Goal: Task Accomplishment & Management: Manage account settings

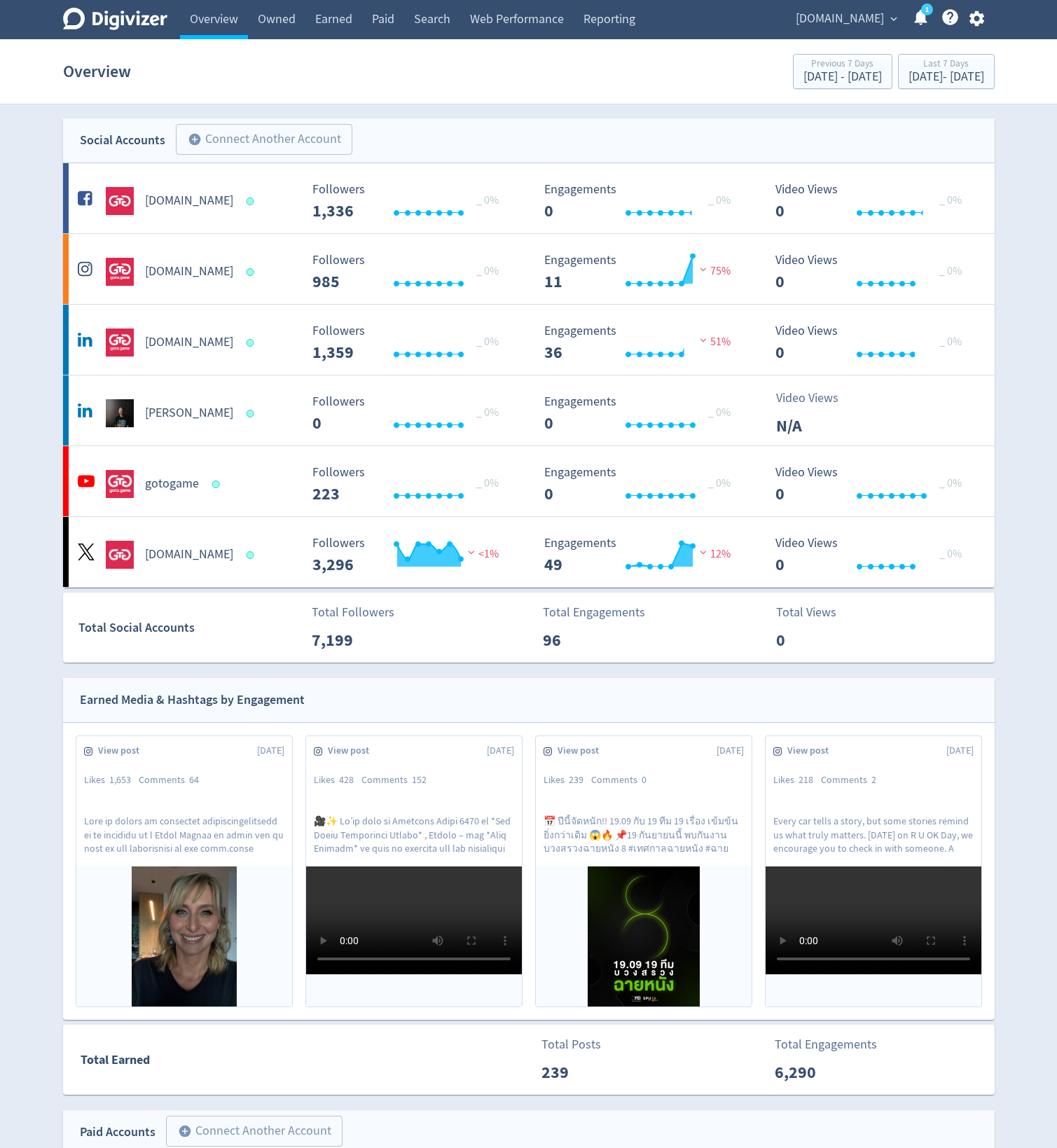
click at [837, 11] on span "[DOMAIN_NAME]" at bounding box center [840, 19] width 88 height 22
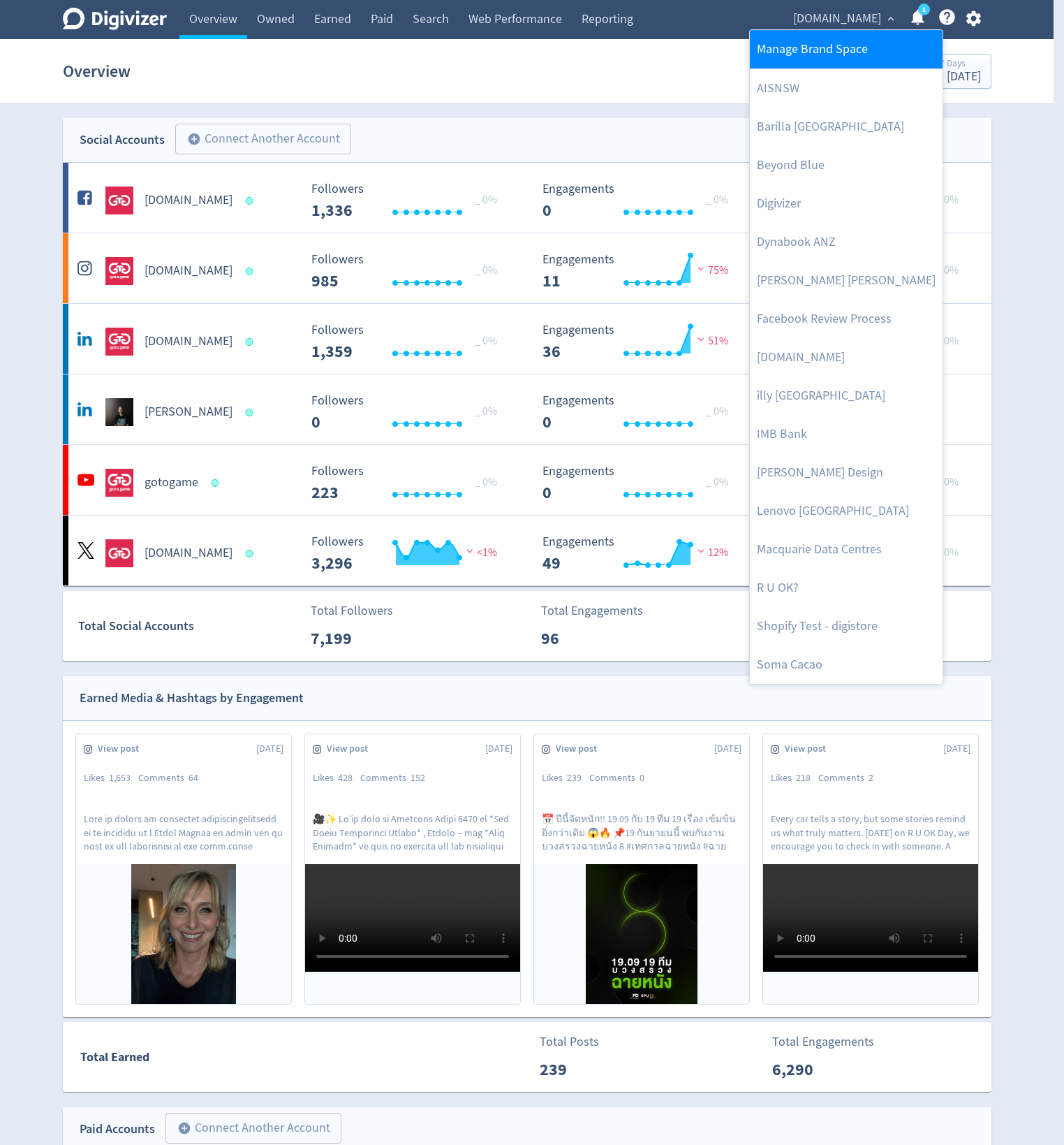
click at [809, 45] on link "Manage Brand Space" at bounding box center [846, 49] width 193 height 39
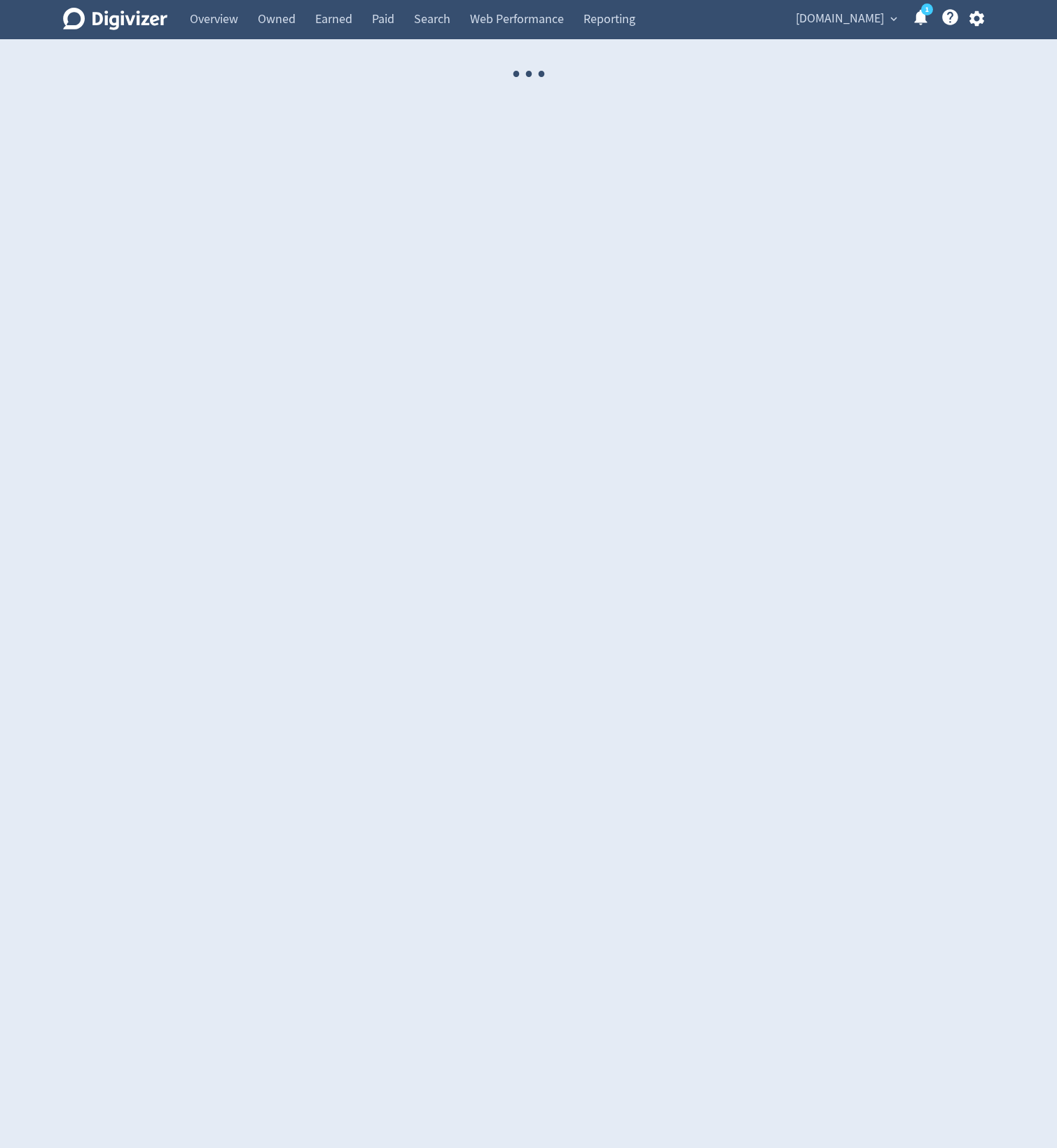
select select "USER"
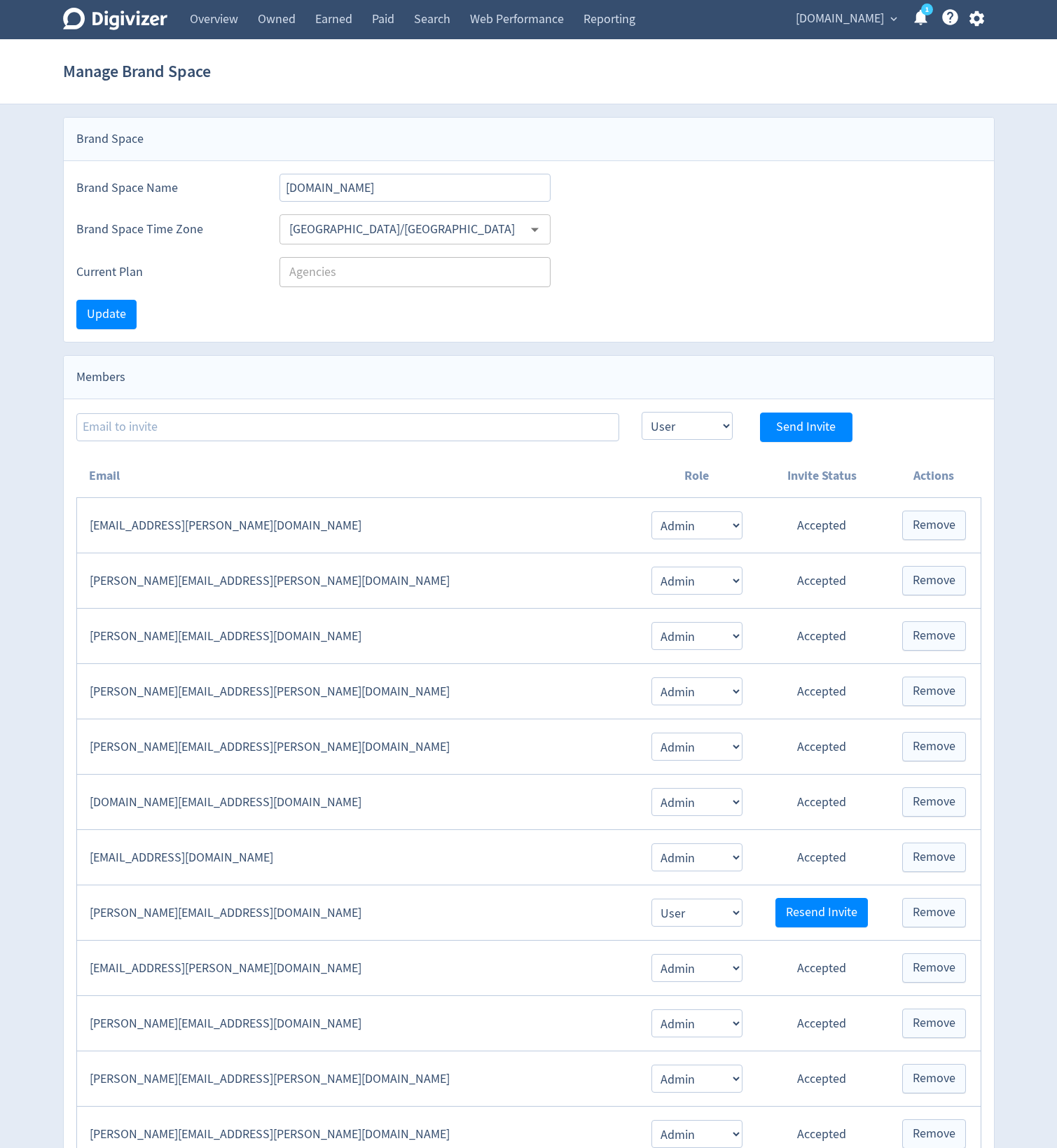
click at [378, 216] on div "[GEOGRAPHIC_DATA]/[GEOGRAPHIC_DATA] ​" at bounding box center [415, 229] width 272 height 30
click at [551, 231] on div "[GEOGRAPHIC_DATA]/[GEOGRAPHIC_DATA] ​" at bounding box center [415, 229] width 272 height 30
click at [535, 231] on icon "Open" at bounding box center [534, 230] width 8 height 4
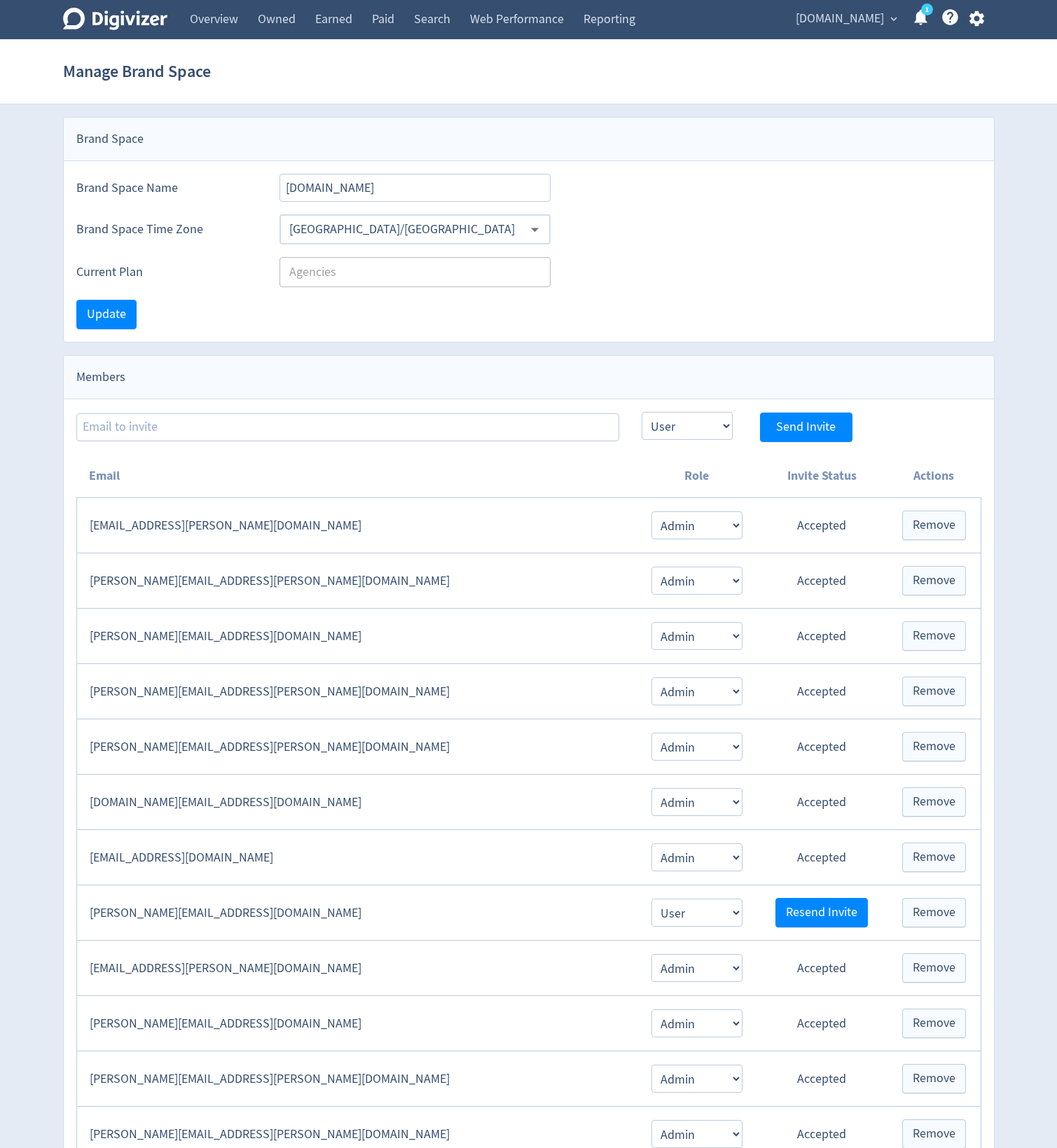
click at [535, 231] on icon "Open" at bounding box center [534, 230] width 8 height 4
click at [604, 221] on div "Brand Space Time Zone [GEOGRAPHIC_DATA]/[GEOGRAPHIC_DATA] ​" at bounding box center [529, 229] width 905 height 30
click at [536, 224] on icon "Open" at bounding box center [535, 229] width 19 height 19
click at [566, 224] on div "Brand Space Time Zone [GEOGRAPHIC_DATA]/[GEOGRAPHIC_DATA] ​" at bounding box center [529, 229] width 905 height 30
click at [533, 232] on icon "Open" at bounding box center [535, 229] width 19 height 19
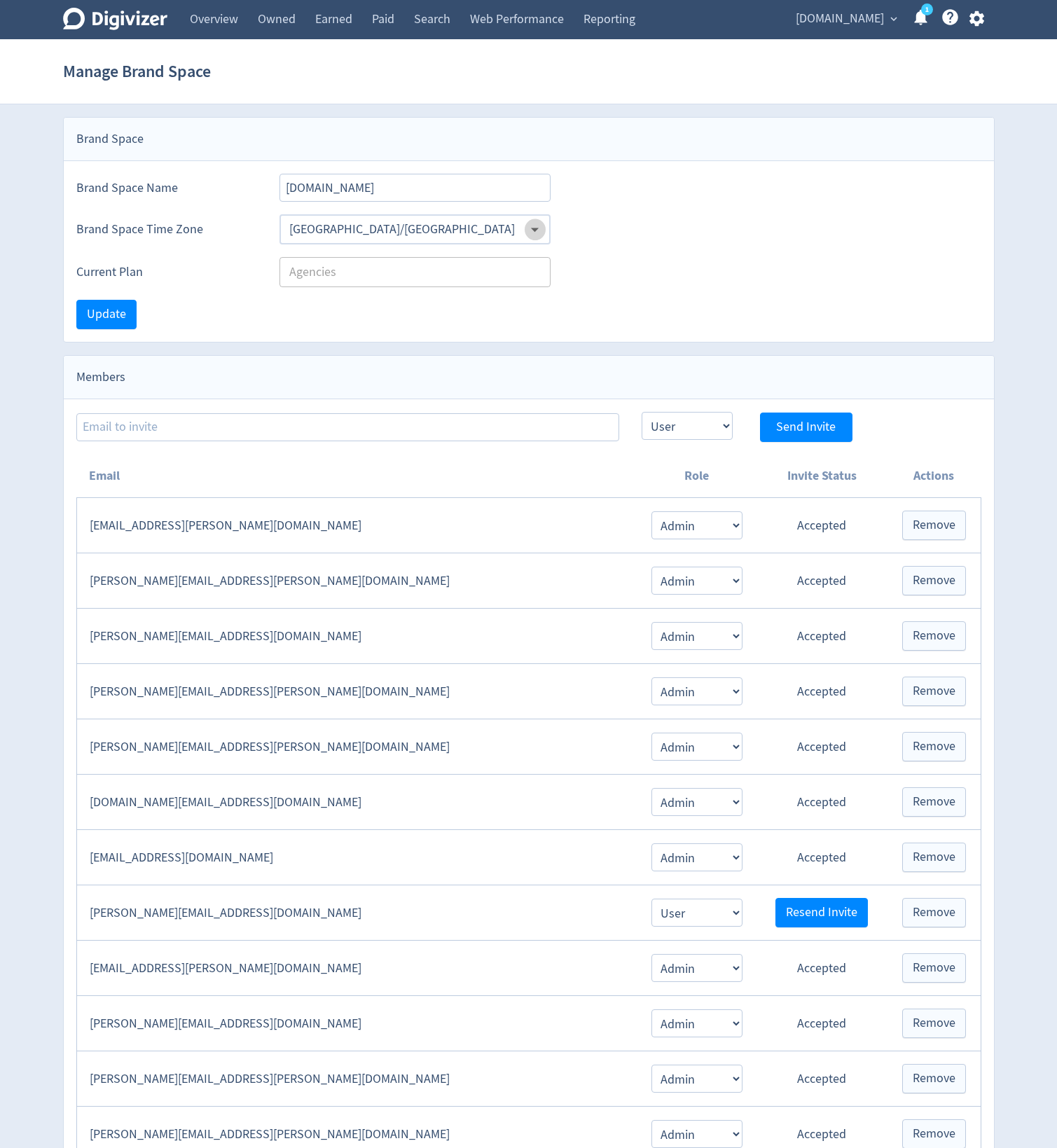
click at [533, 232] on icon "Open" at bounding box center [535, 229] width 19 height 19
click at [583, 229] on div "Brand Space Time Zone [GEOGRAPHIC_DATA]/[GEOGRAPHIC_DATA] ​" at bounding box center [529, 229] width 905 height 30
click at [546, 226] on div "[GEOGRAPHIC_DATA]/[GEOGRAPHIC_DATA] ​" at bounding box center [415, 229] width 272 height 30
drag, startPoint x: 649, startPoint y: 222, endPoint x: 645, endPoint y: 215, distance: 8.1
click at [646, 216] on div "Brand Space Time Zone [GEOGRAPHIC_DATA]/[GEOGRAPHIC_DATA] ​" at bounding box center [529, 229] width 905 height 30
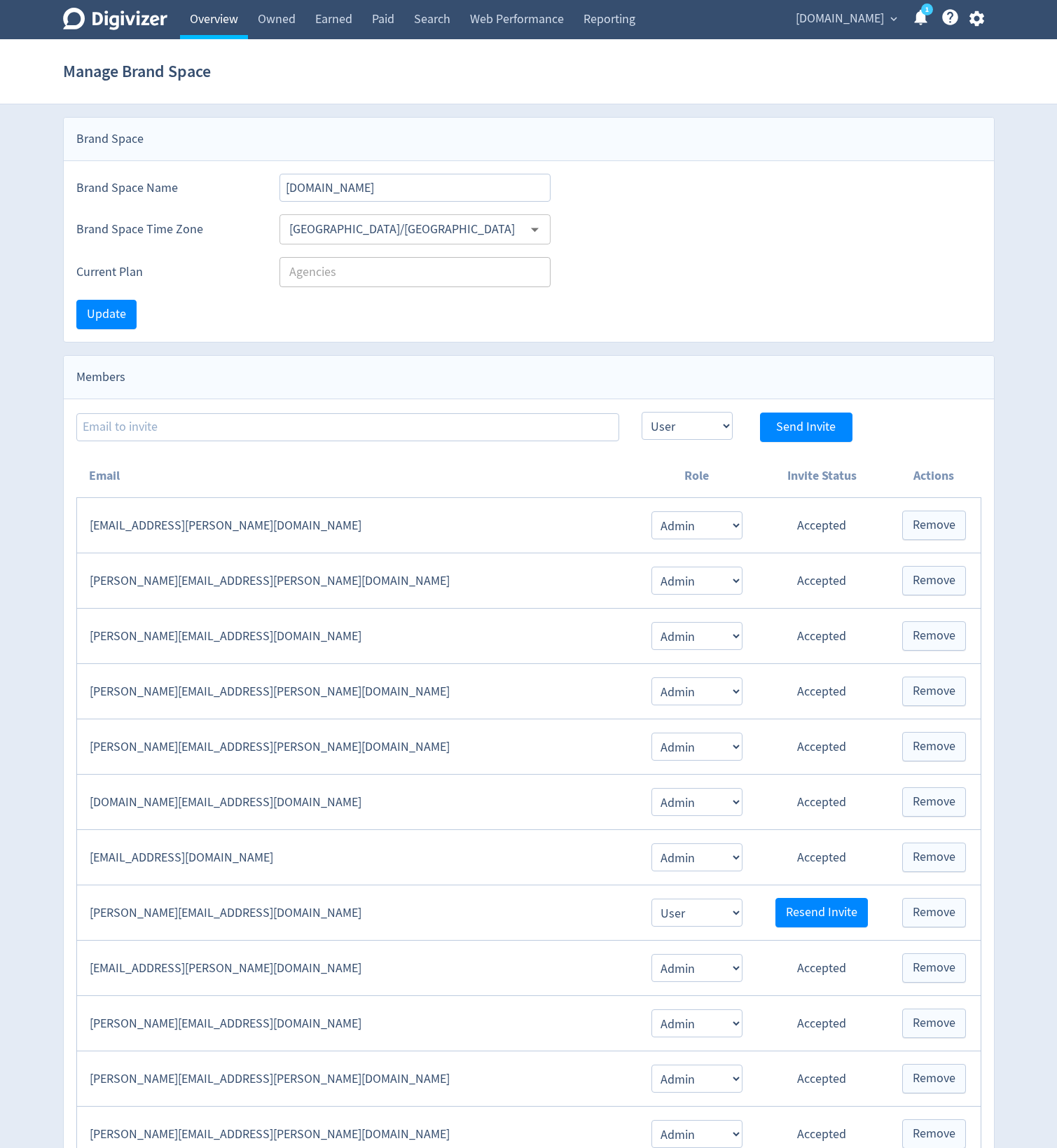
click at [203, 6] on link "Overview" at bounding box center [214, 19] width 68 height 39
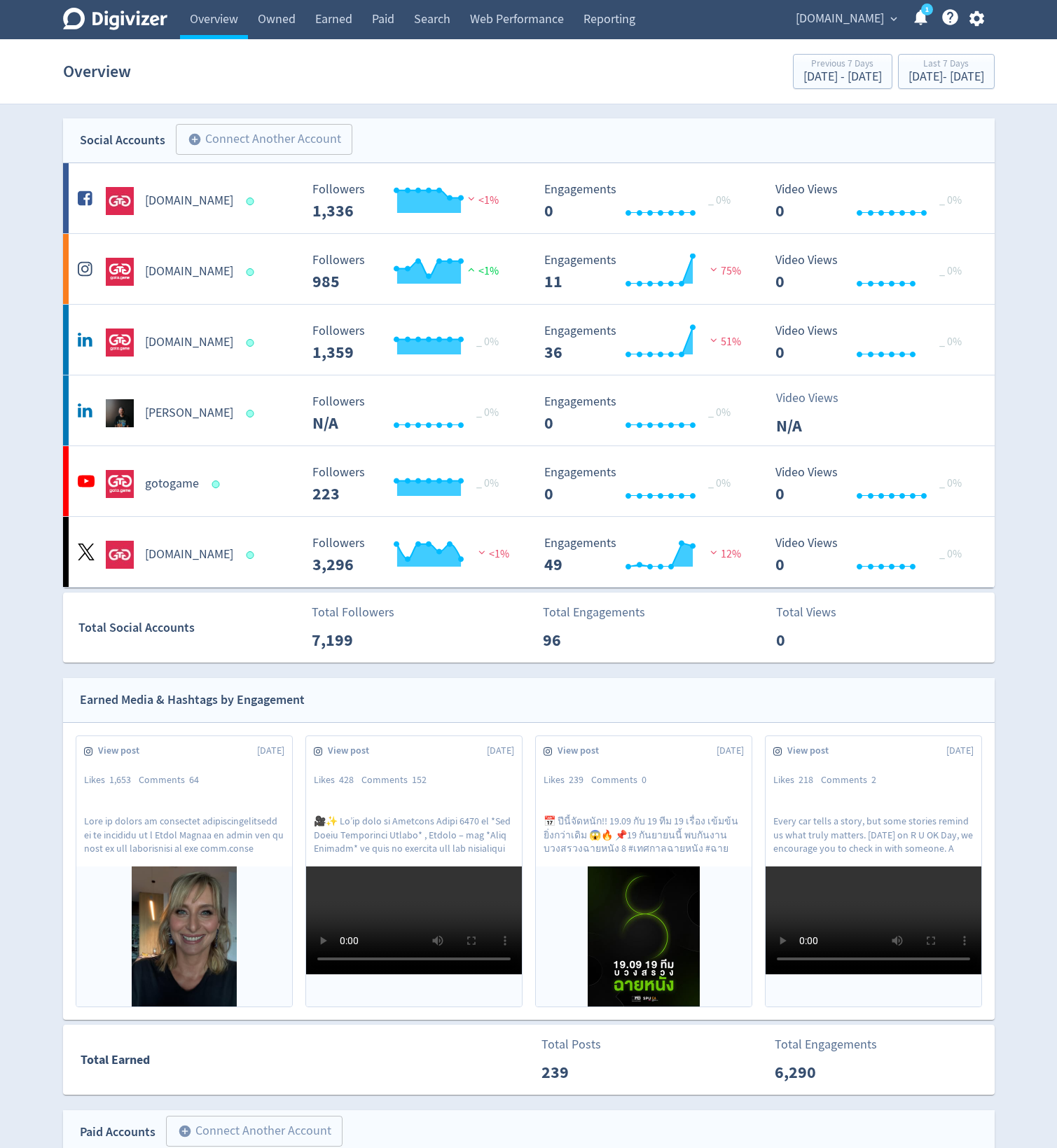
click at [877, 28] on span "[DOMAIN_NAME]" at bounding box center [840, 19] width 88 height 22
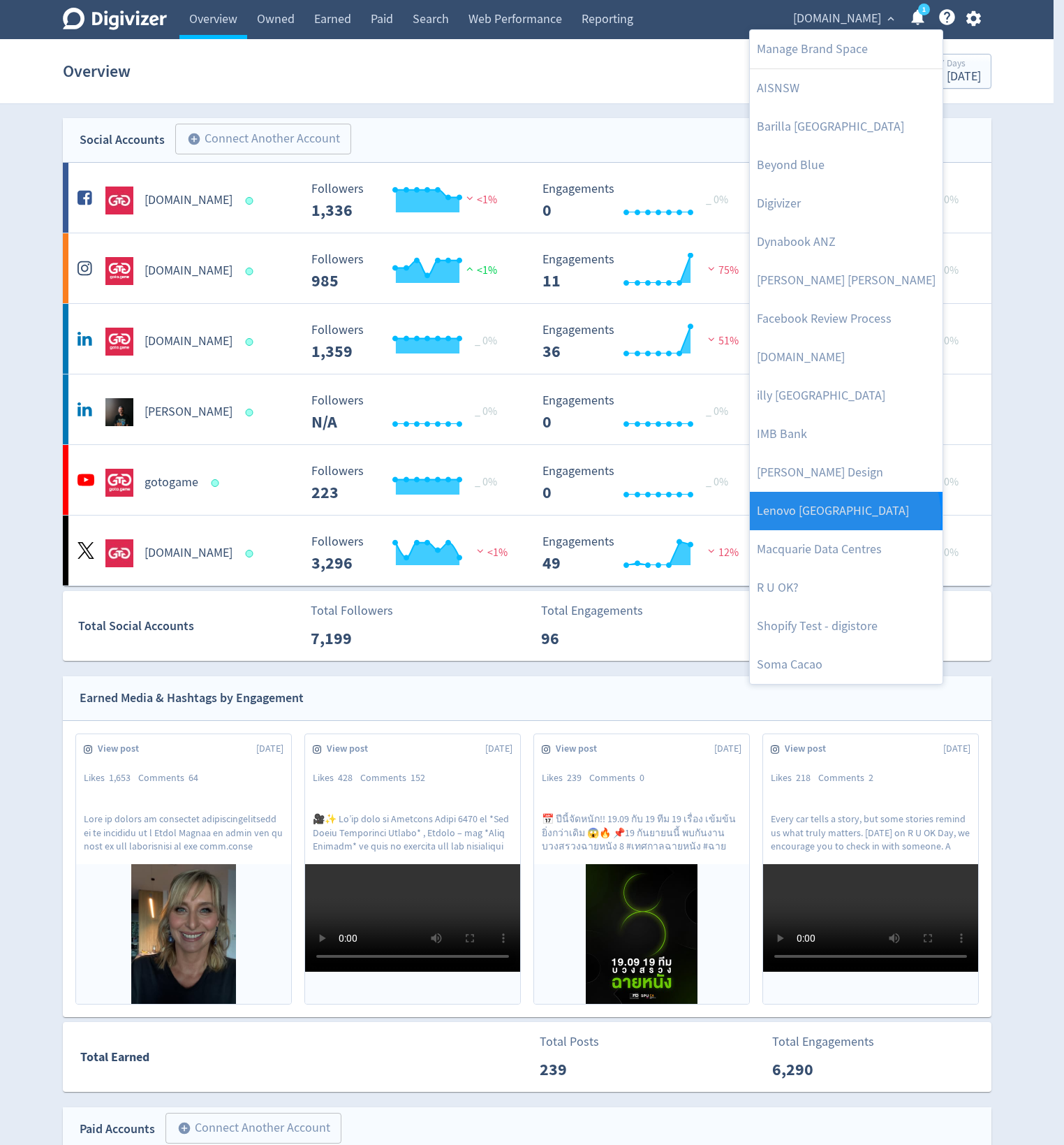
click at [844, 516] on link "Lenovo [GEOGRAPHIC_DATA]" at bounding box center [846, 511] width 193 height 39
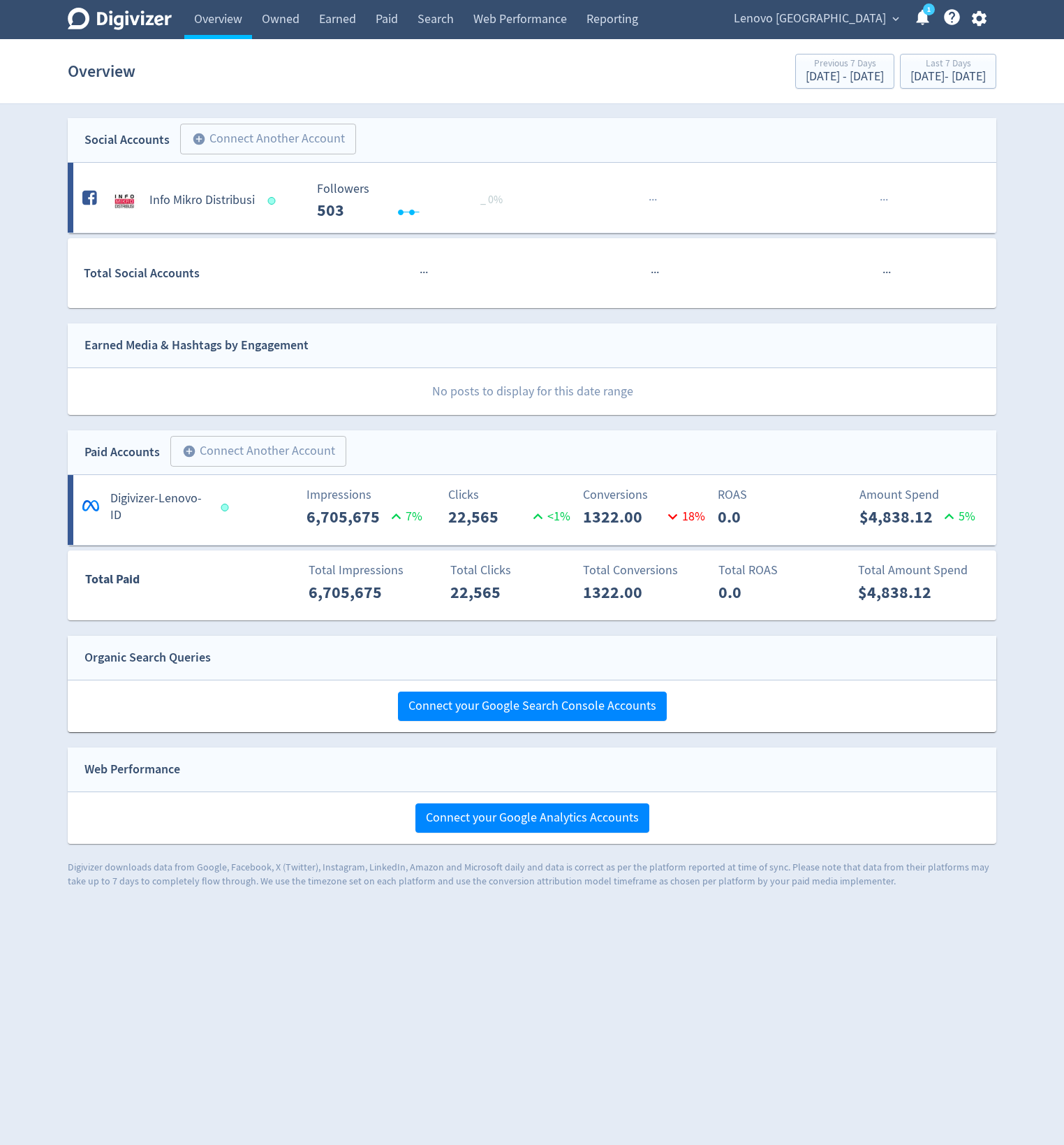
click at [869, 18] on span "Lenovo [GEOGRAPHIC_DATA]" at bounding box center [809, 19] width 152 height 22
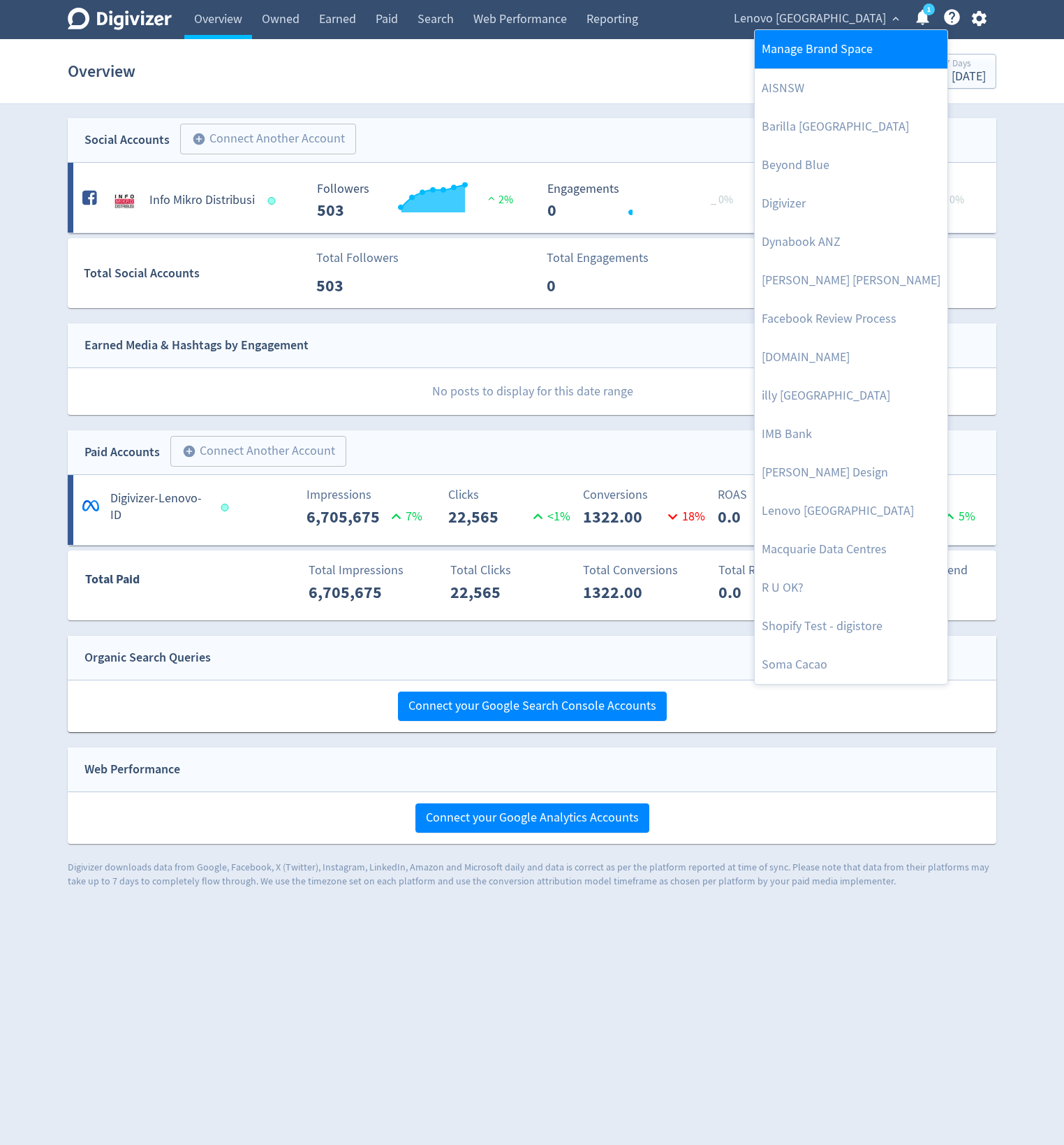
click at [833, 39] on link "Manage Brand Space" at bounding box center [852, 49] width 193 height 39
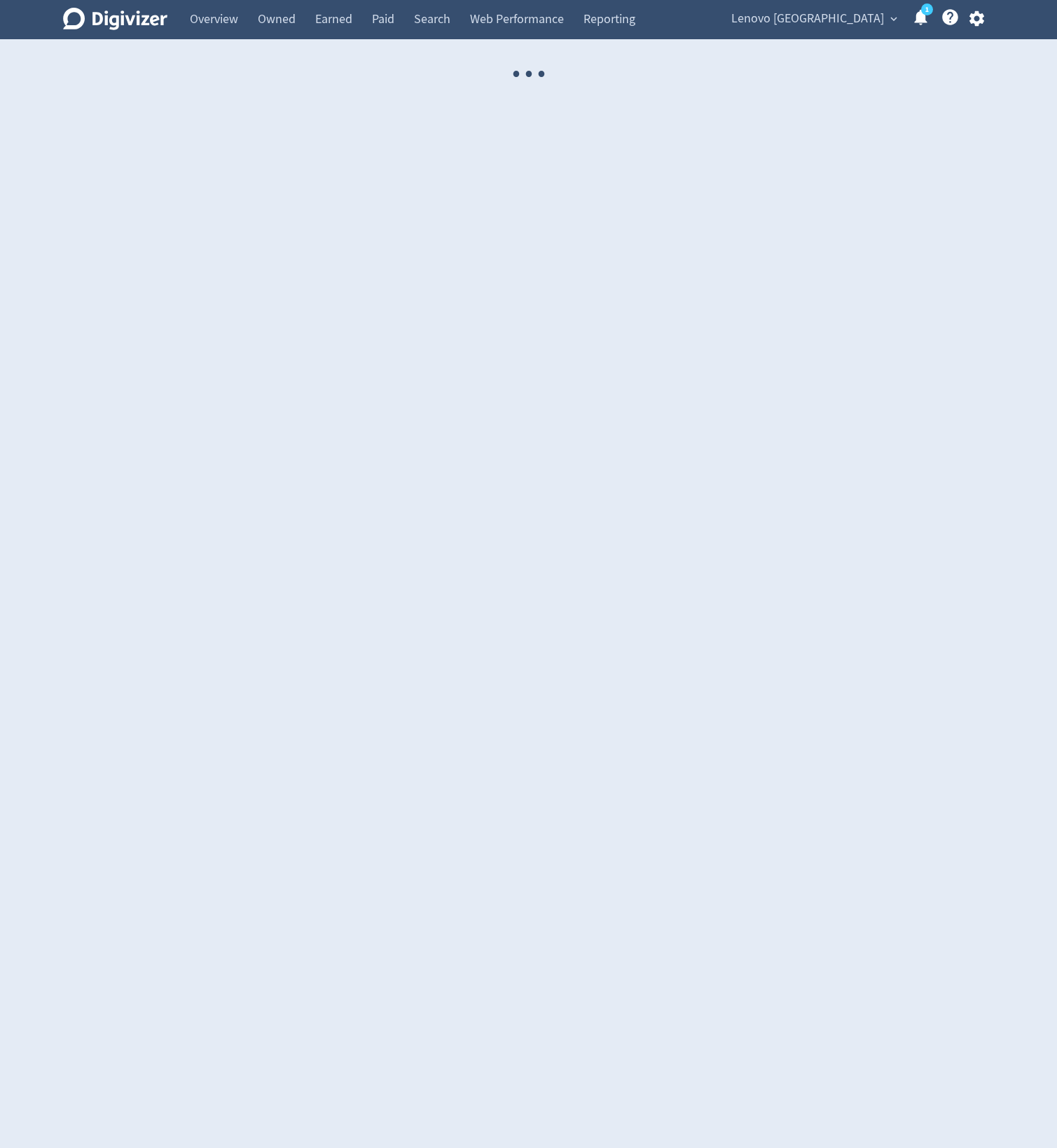
select select "USER"
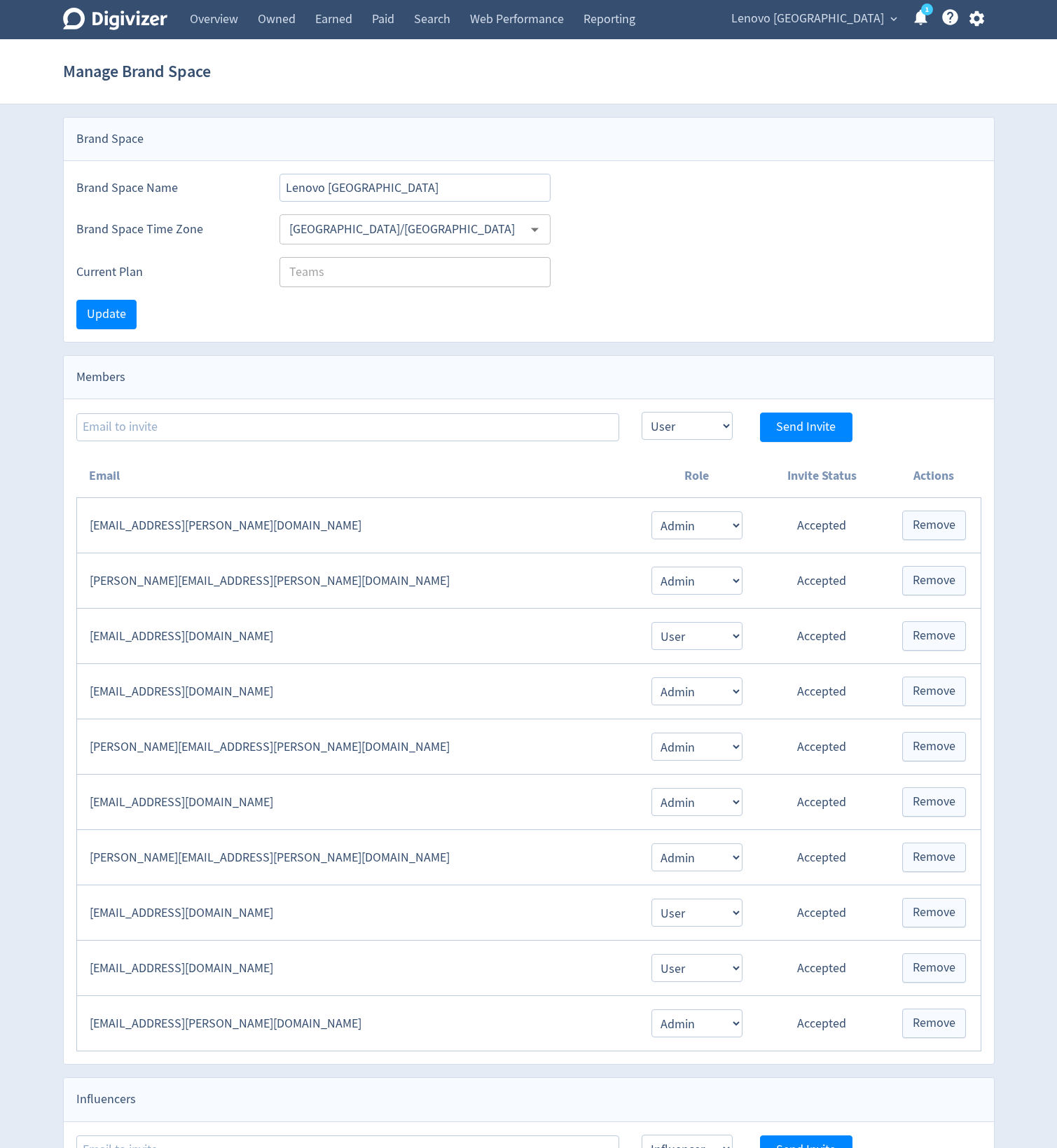
click at [857, 28] on span "Lenovo [GEOGRAPHIC_DATA]" at bounding box center [808, 19] width 153 height 22
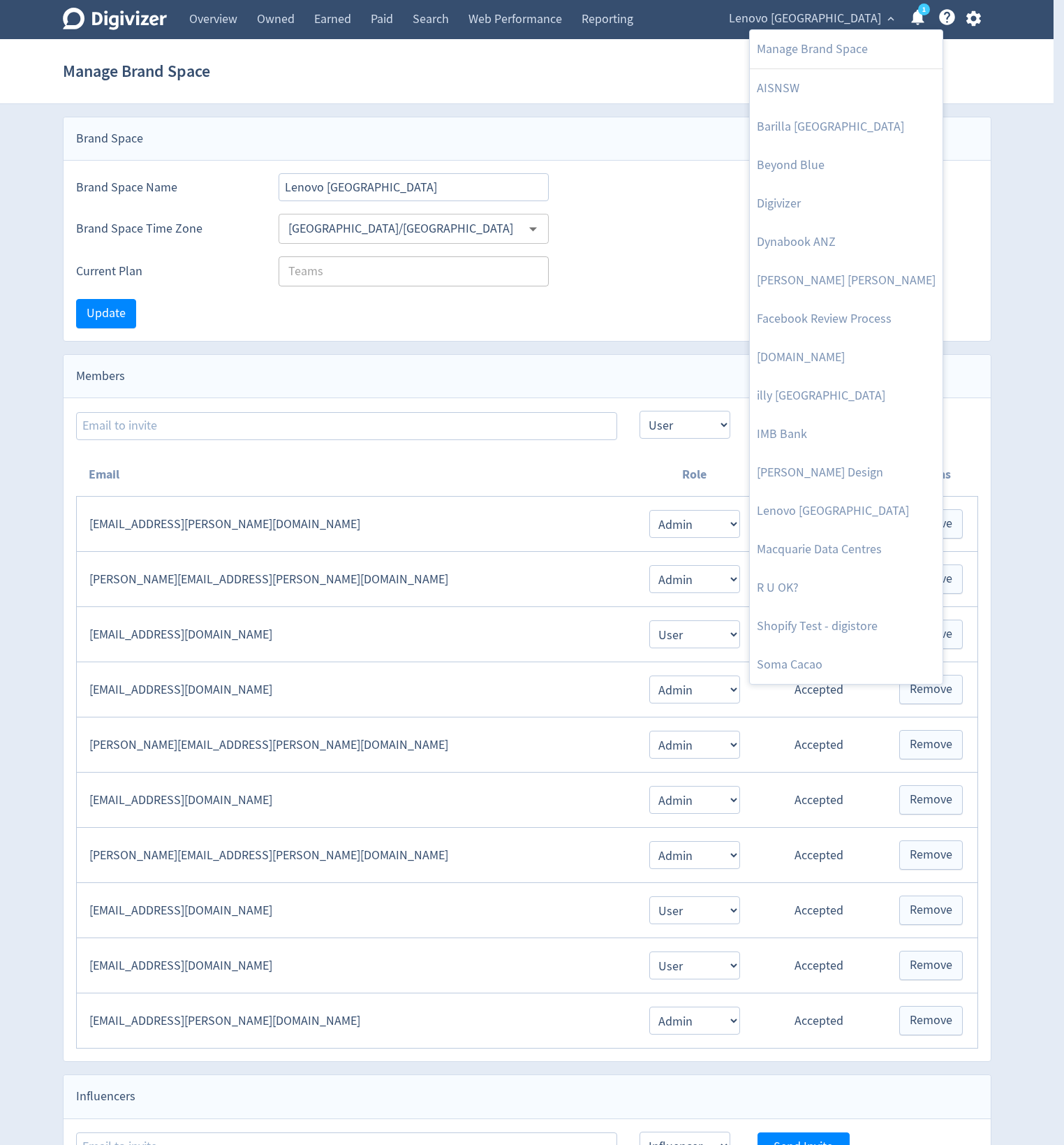
click at [993, 74] on div at bounding box center [532, 572] width 1064 height 1145
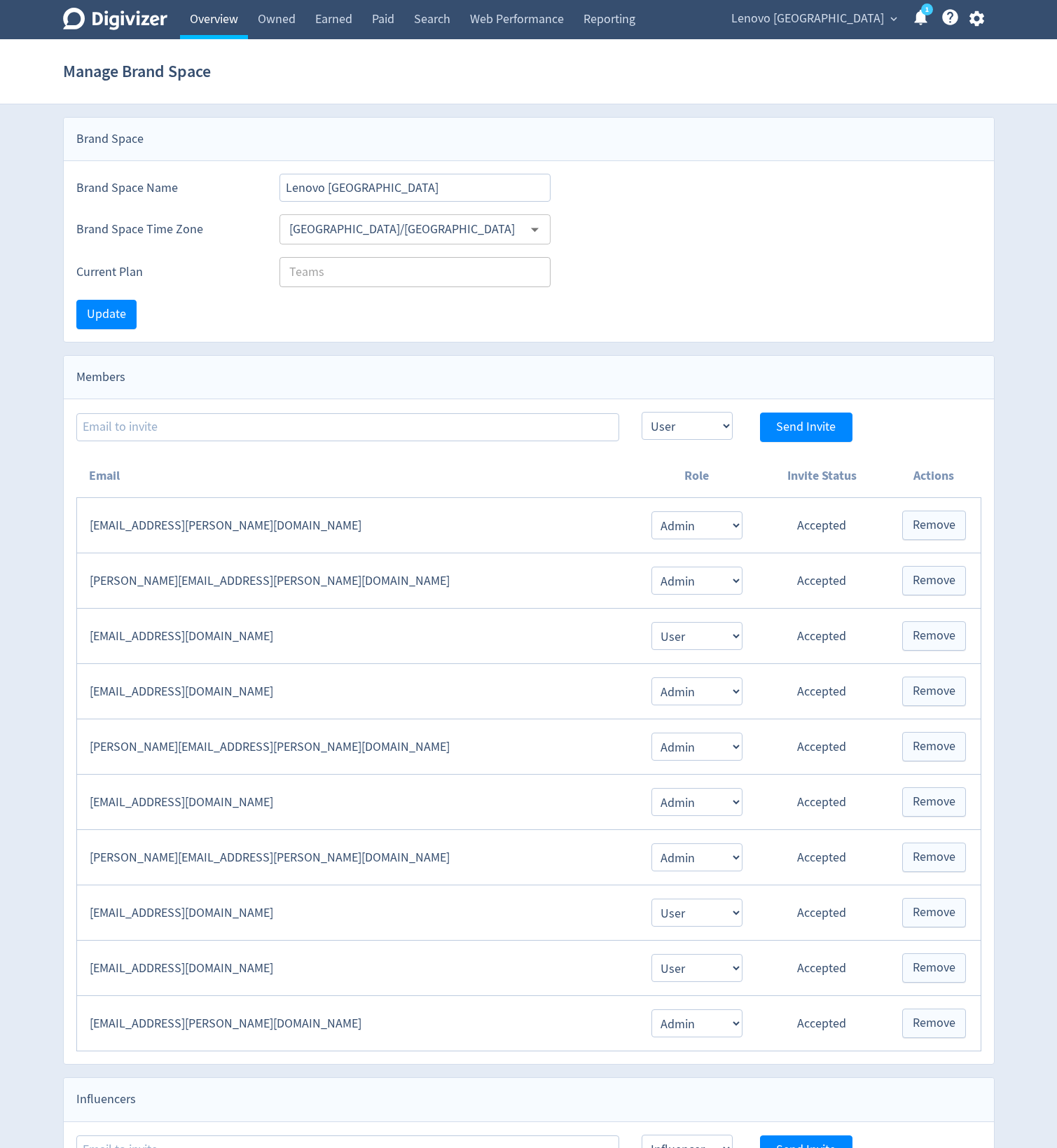
click at [233, 24] on link "Overview" at bounding box center [214, 19] width 68 height 39
